Goal: Task Accomplishment & Management: Manage account settings

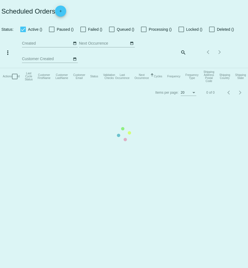
checkbox input "true"
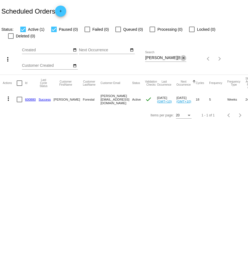
click at [182, 56] on mat-icon "close" at bounding box center [183, 58] width 4 height 4
click at [182, 55] on mat-icon "search" at bounding box center [182, 59] width 7 height 9
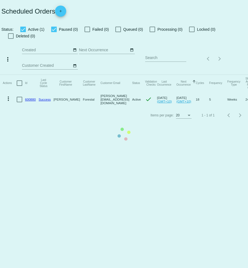
click at [175, 75] on mat-table "Actions Id Last Cycle Status Customer FirstName Customer LastName Customer Emai…" at bounding box center [124, 91] width 248 height 33
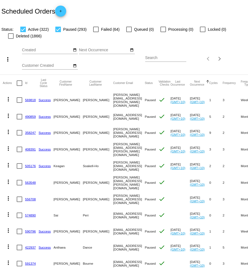
click at [167, 58] on input "Search" at bounding box center [165, 58] width 41 height 4
paste input "[EMAIL_ADDRESS][DOMAIN_NAME]"
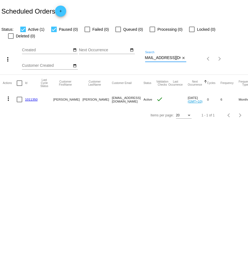
type input "[EMAIL_ADDRESS][DOMAIN_NAME]"
click at [7, 95] on mat-icon "more_vert" at bounding box center [8, 98] width 7 height 7
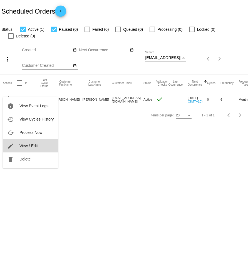
click at [30, 143] on button "edit View / Edit" at bounding box center [30, 145] width 55 height 13
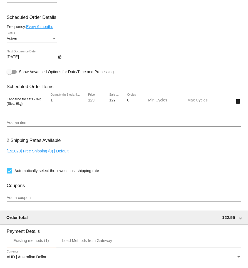
scroll to position [269, 0]
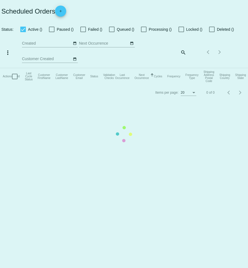
checkbox input "true"
